Goal: Check status: Check status

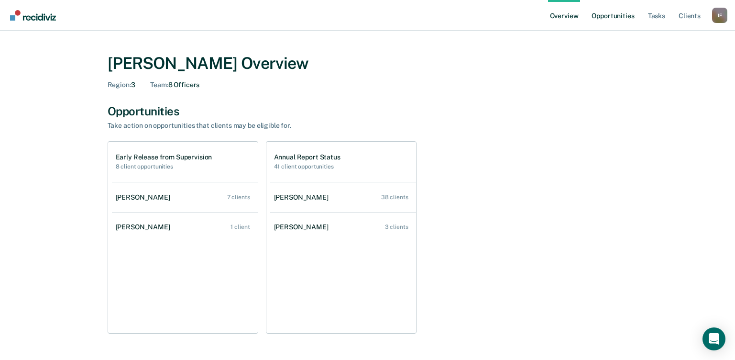
click at [619, 19] on link "Opportunities" at bounding box center [613, 15] width 46 height 31
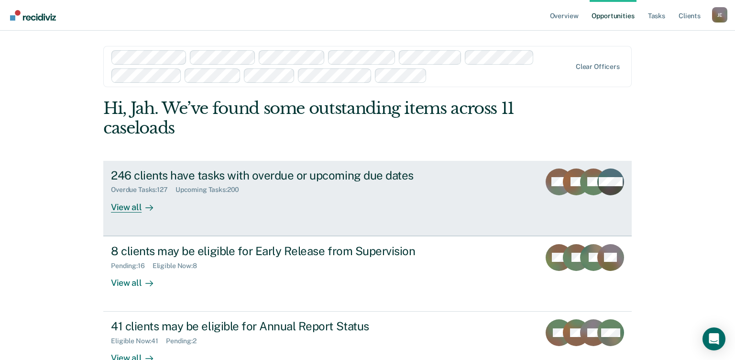
click at [200, 186] on div "Upcoming Tasks : 200" at bounding box center [212, 190] width 72 height 8
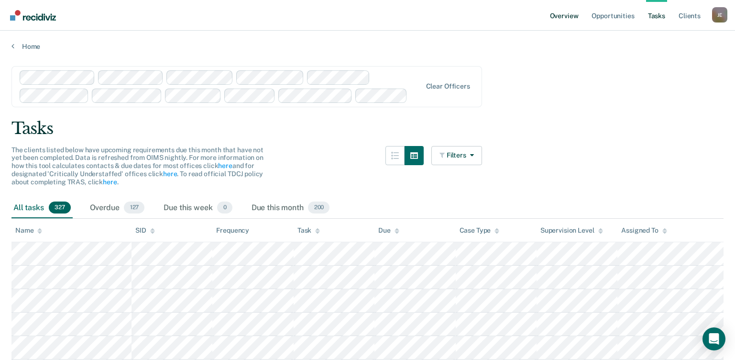
click at [572, 14] on link "Overview" at bounding box center [564, 15] width 33 height 31
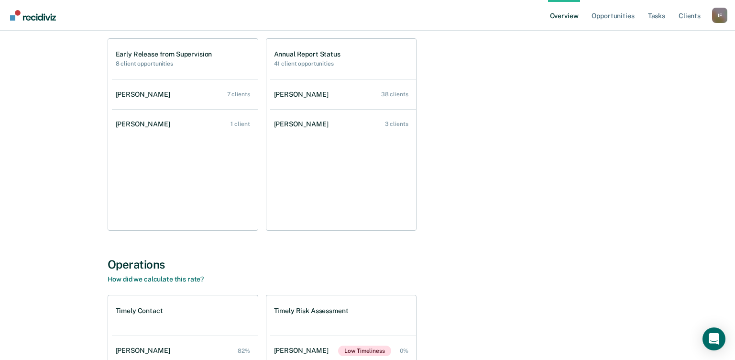
scroll to position [136, 0]
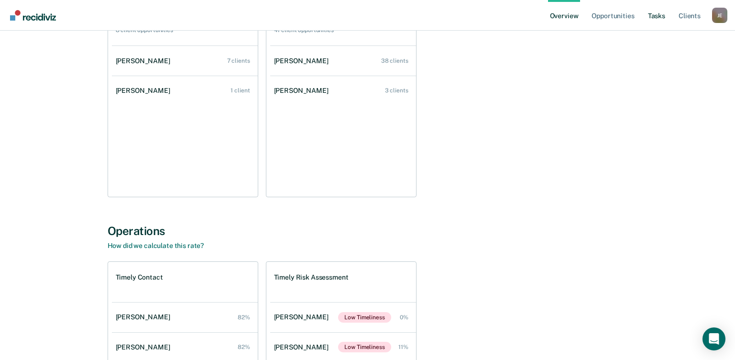
click at [666, 17] on link "Tasks" at bounding box center [656, 15] width 21 height 31
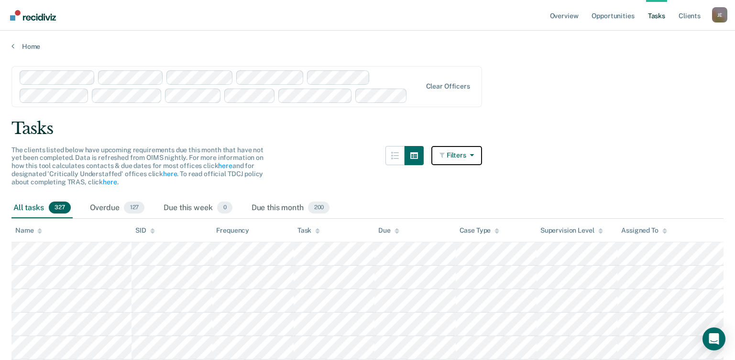
click at [455, 155] on button "Filters" at bounding box center [457, 155] width 51 height 19
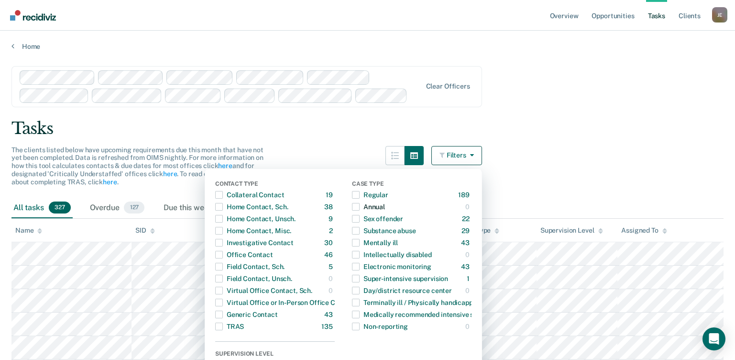
click at [360, 208] on span "button" at bounding box center [356, 207] width 8 height 8
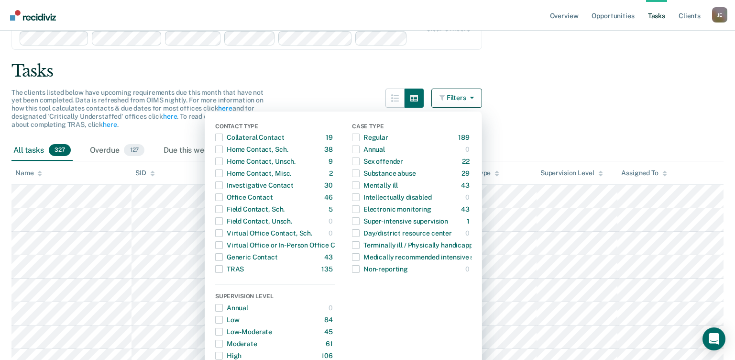
scroll to position [48, 0]
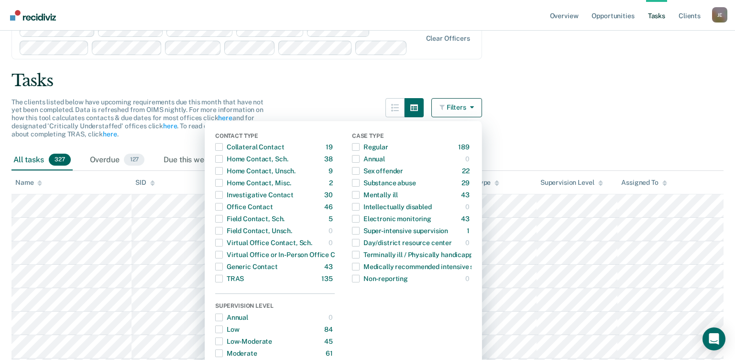
click at [539, 79] on div "Tasks" at bounding box center [367, 81] width 712 height 20
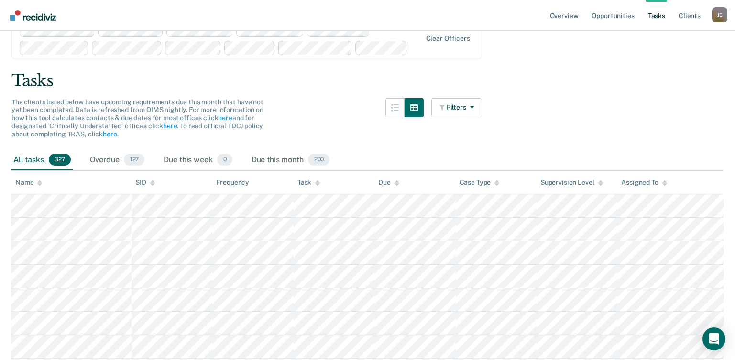
scroll to position [0, 0]
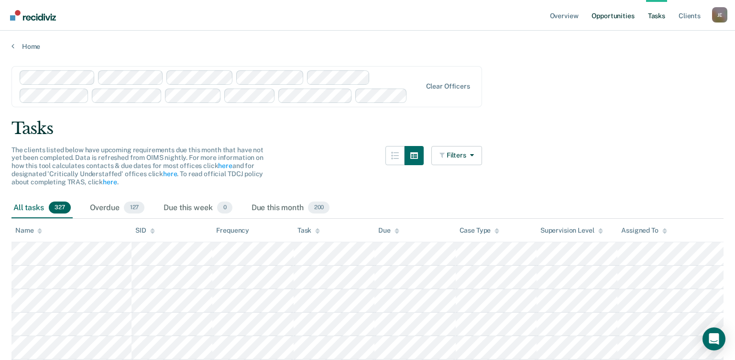
click at [624, 16] on link "Opportunities" at bounding box center [613, 15] width 46 height 31
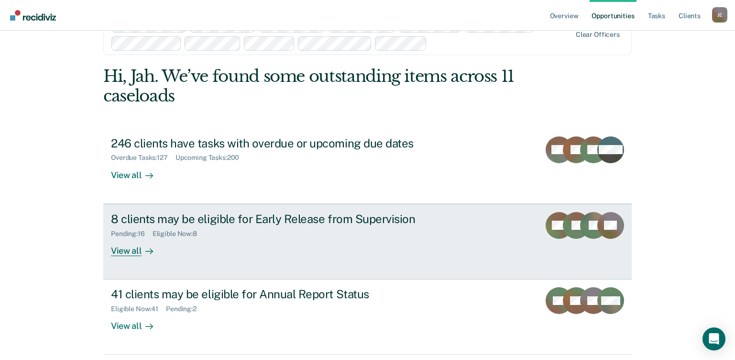
scroll to position [48, 0]
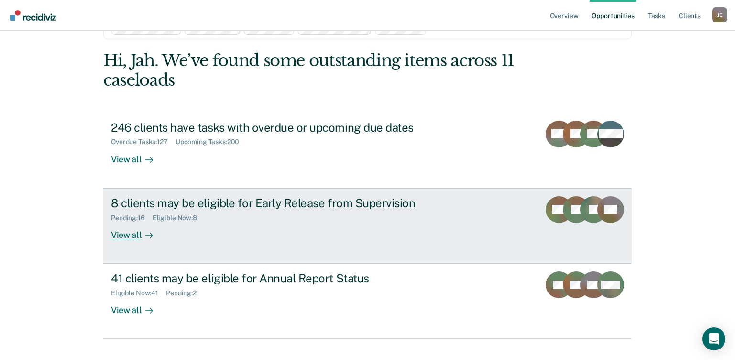
click at [134, 233] on div "View all" at bounding box center [138, 231] width 54 height 19
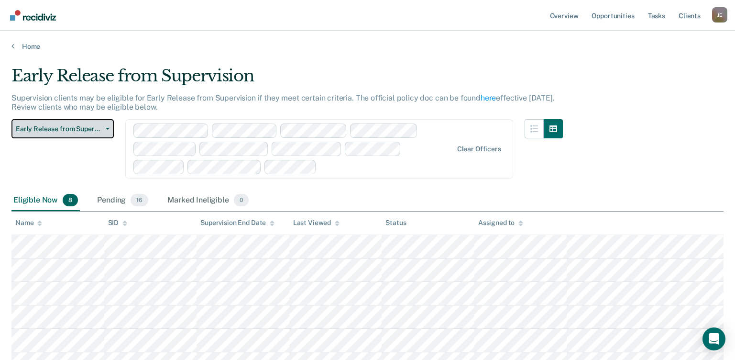
click at [85, 132] on span "Early Release from Supervision" at bounding box center [59, 129] width 86 height 8
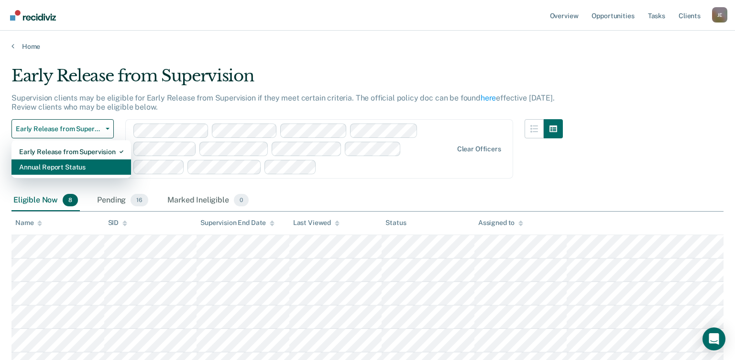
click at [82, 168] on div "Annual Report Status" at bounding box center [71, 166] width 104 height 15
